Goal: Transaction & Acquisition: Obtain resource

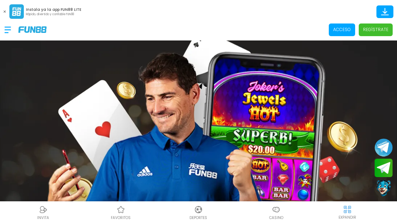
click at [342, 30] on p "Acceso" at bounding box center [342, 29] width 18 height 6
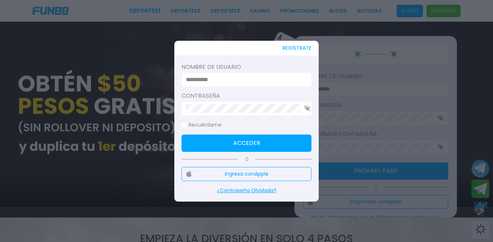
click at [193, 76] on input at bounding box center [244, 79] width 117 height 9
type input "*********"
click button "Acceder" at bounding box center [246, 143] width 130 height 17
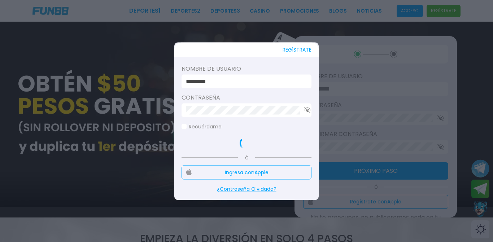
click at [305, 111] on icon "button" at bounding box center [307, 110] width 6 height 6
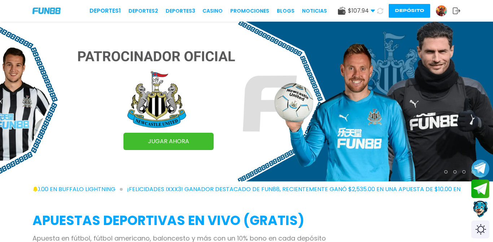
click at [218, 9] on link "CASINO" at bounding box center [212, 11] width 20 height 8
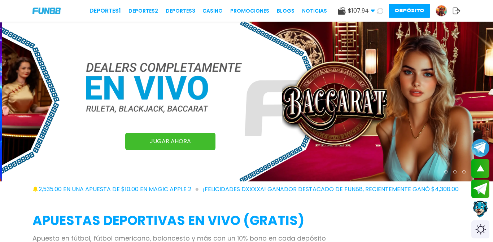
click at [215, 9] on link "CASINO" at bounding box center [212, 11] width 20 height 8
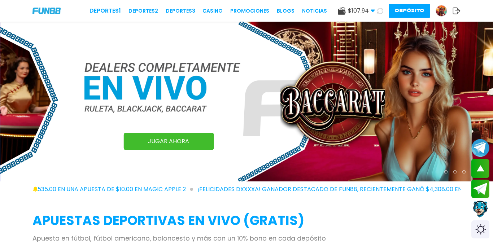
click at [215, 8] on link "CASINO" at bounding box center [212, 11] width 20 height 8
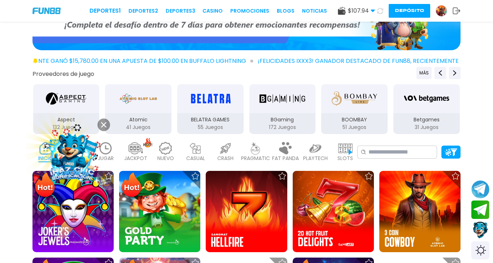
scroll to position [66, 0]
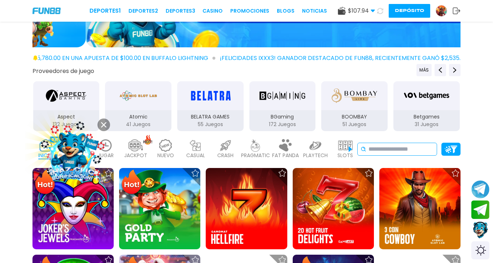
click at [397, 150] on input at bounding box center [400, 149] width 65 height 9
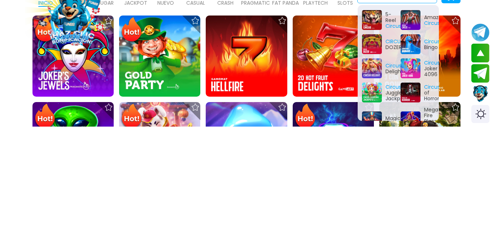
scroll to position [106, 0]
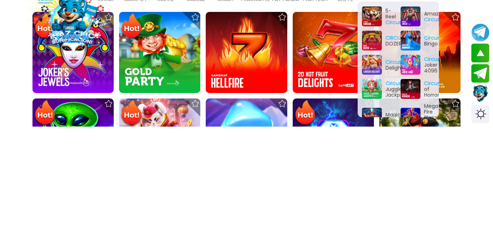
type input "******"
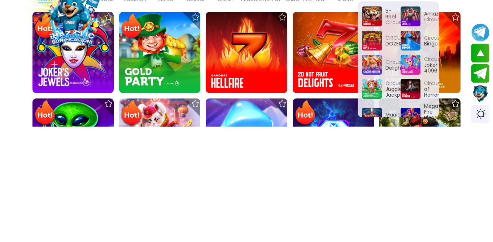
click at [377, 181] on div "Circus Delight" at bounding box center [379, 180] width 34 height 20
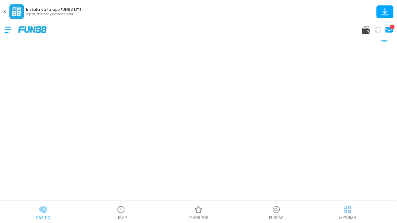
click at [346, 210] on img at bounding box center [347, 209] width 9 height 9
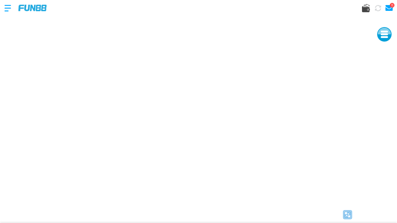
click at [9, 7] on div at bounding box center [11, 7] width 14 height 21
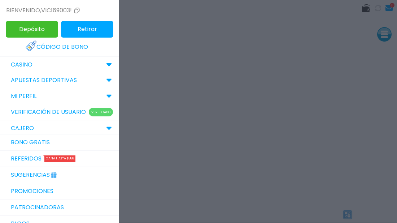
click at [36, 140] on link "Bono Gratis" at bounding box center [59, 142] width 119 height 16
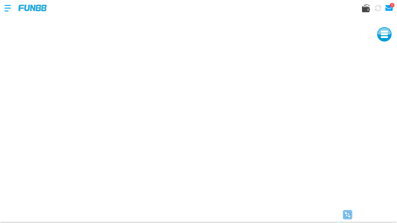
click at [36, 140] on body "Instala ya la app FUN88 LITE Rápido, divertido y confiable FUN88 11 INVITA favo…" at bounding box center [198, 132] width 397 height 264
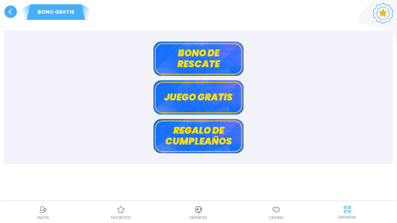
click at [167, 56] on button "Bono de rescate" at bounding box center [198, 58] width 90 height 34
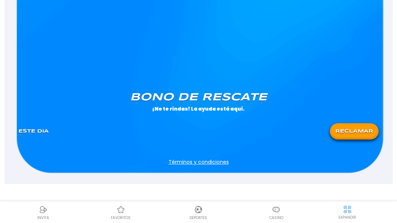
scroll to position [591, 0]
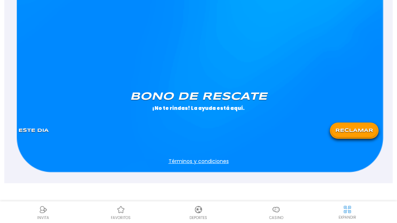
click at [351, 126] on button "RECLAMAR" at bounding box center [354, 130] width 45 height 13
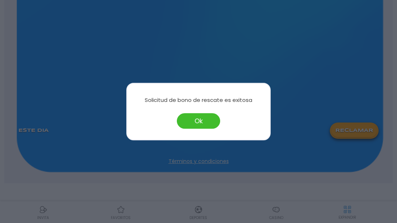
click at [201, 113] on div "Ok" at bounding box center [198, 121] width 128 height 16
click at [200, 128] on div "Solicitud de bono de rescate es exitosa Ok" at bounding box center [198, 112] width 144 height 58
click at [200, 125] on button "Ok" at bounding box center [198, 121] width 43 height 16
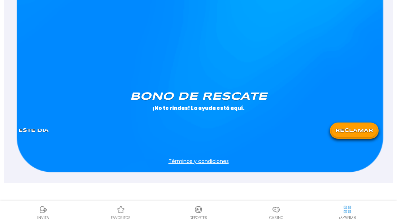
click at [276, 213] on img at bounding box center [276, 209] width 9 height 9
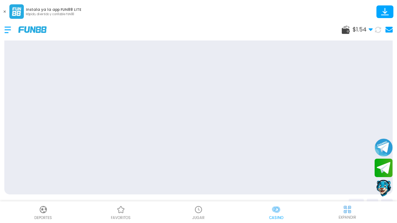
scroll to position [22, 0]
click at [276, 213] on img at bounding box center [276, 209] width 9 height 9
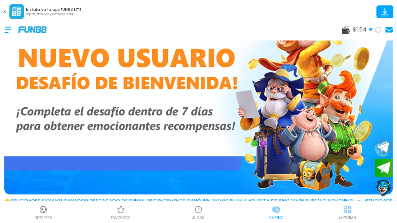
click at [276, 213] on img at bounding box center [276, 209] width 9 height 9
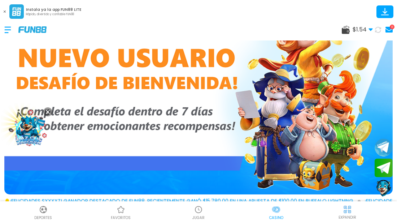
click at [276, 213] on img at bounding box center [276, 209] width 9 height 9
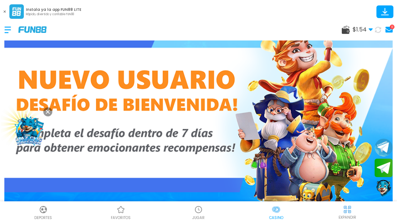
click at [113, 218] on p "favoritos" at bounding box center [121, 217] width 20 height 5
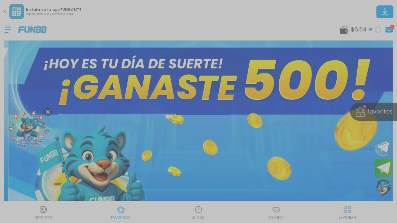
click at [113, 218] on div at bounding box center [198, 111] width 397 height 223
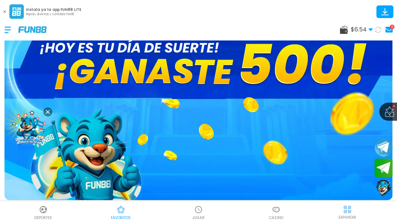
scroll to position [22, 0]
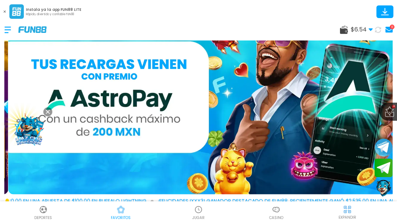
click at [264, 21] on div "$ 6.54 Dinero Real $ 6.54 Depósito Retiro 11" at bounding box center [198, 30] width 397 height 22
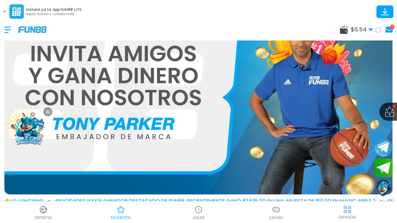
click at [395, 136] on html "Instala ya la app FUN88 LITE Rápido, divertido y confiable FUN88 $ 6.54 Dinero …" at bounding box center [198, 100] width 397 height 244
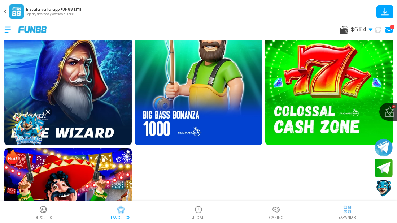
scroll to position [216, 0]
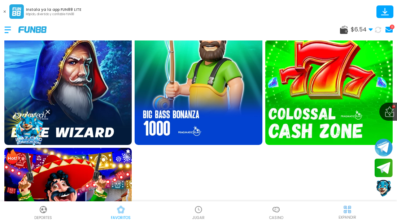
click at [301, 112] on img at bounding box center [329, 81] width 140 height 140
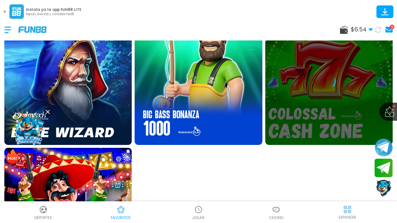
click at [301, 112] on div at bounding box center [328, 80] width 127 height 127
